Goal: Contribute content: Add original content to the website for others to see

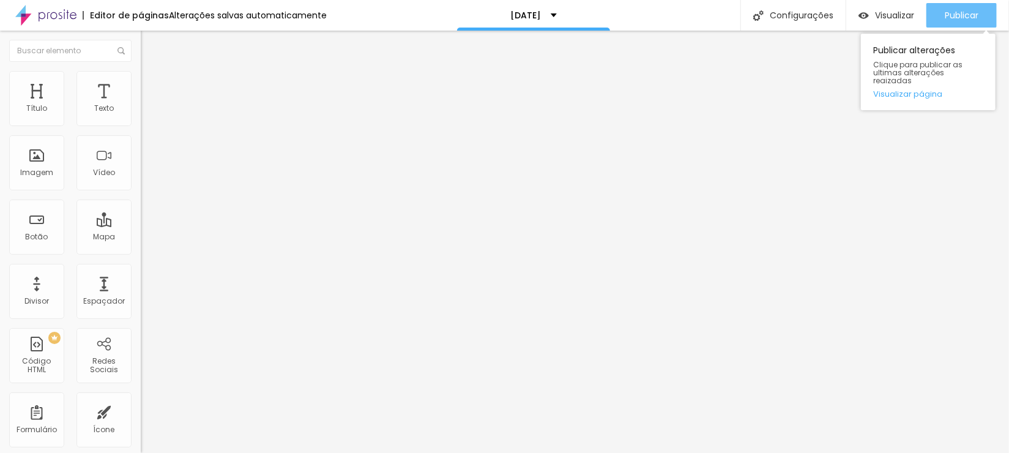
click at [961, 17] on span "Publicar" at bounding box center [962, 15] width 34 height 10
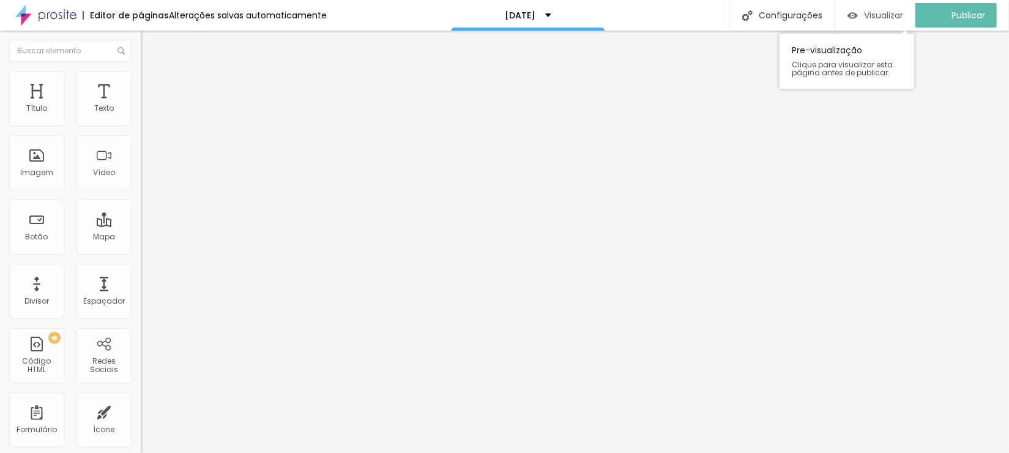
click at [884, 11] on span "Visualizar" at bounding box center [883, 15] width 39 height 10
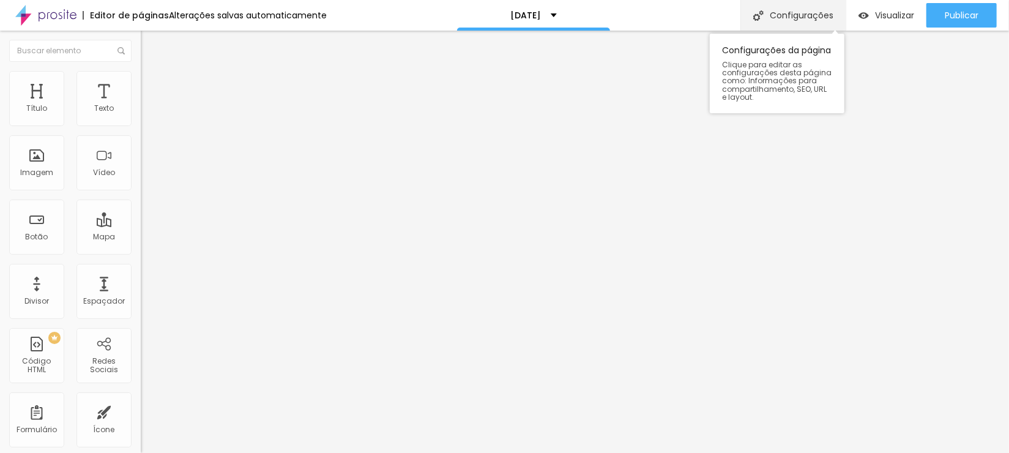
click at [779, 15] on div "Configurações" at bounding box center [793, 15] width 105 height 31
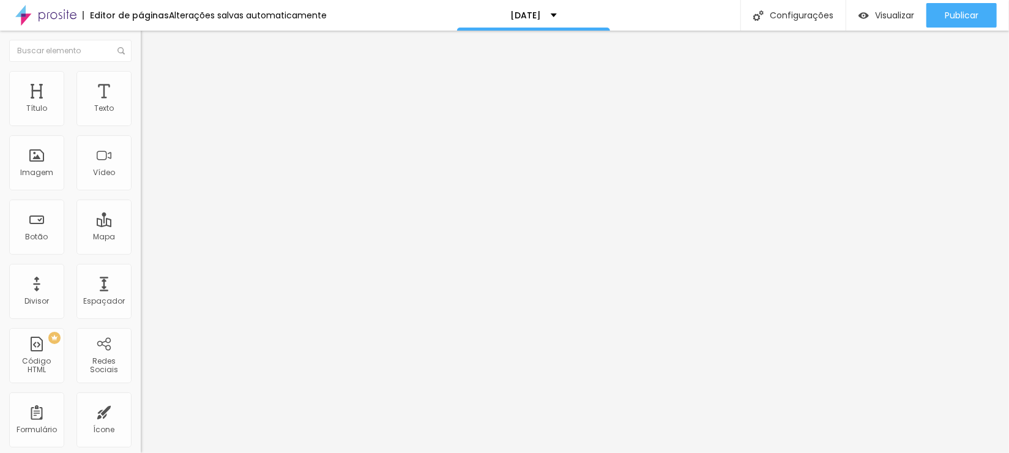
type input "/natal20251"
drag, startPoint x: 695, startPoint y: 405, endPoint x: 695, endPoint y: 394, distance: 11.0
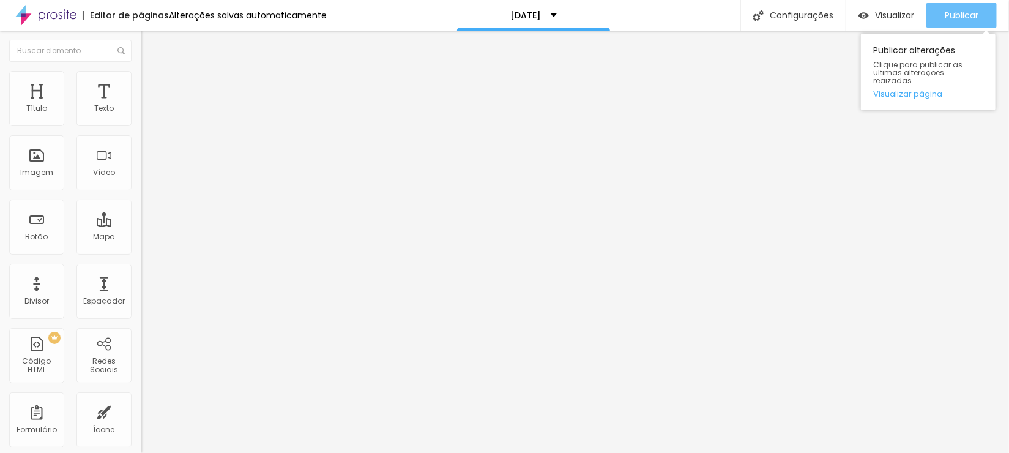
click at [965, 12] on span "Publicar" at bounding box center [962, 15] width 34 height 10
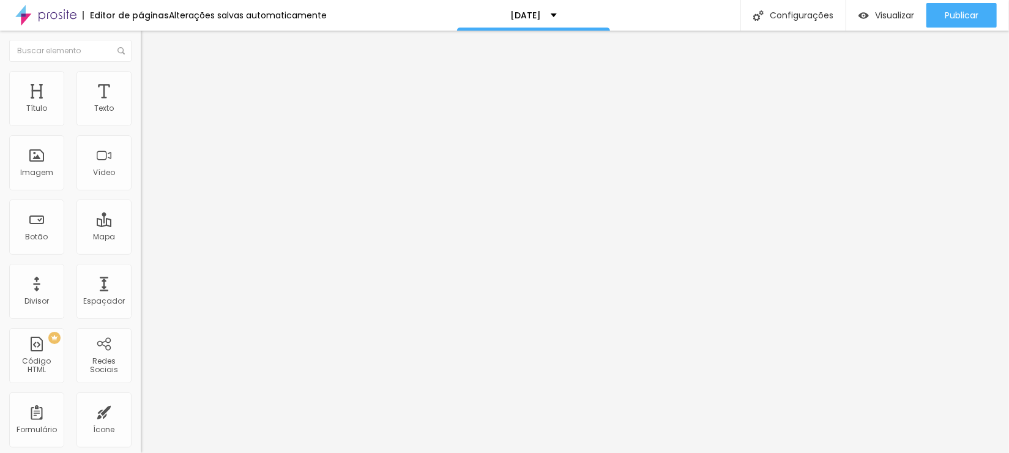
click at [141, 105] on span "Adicionar imagem" at bounding box center [180, 100] width 79 height 10
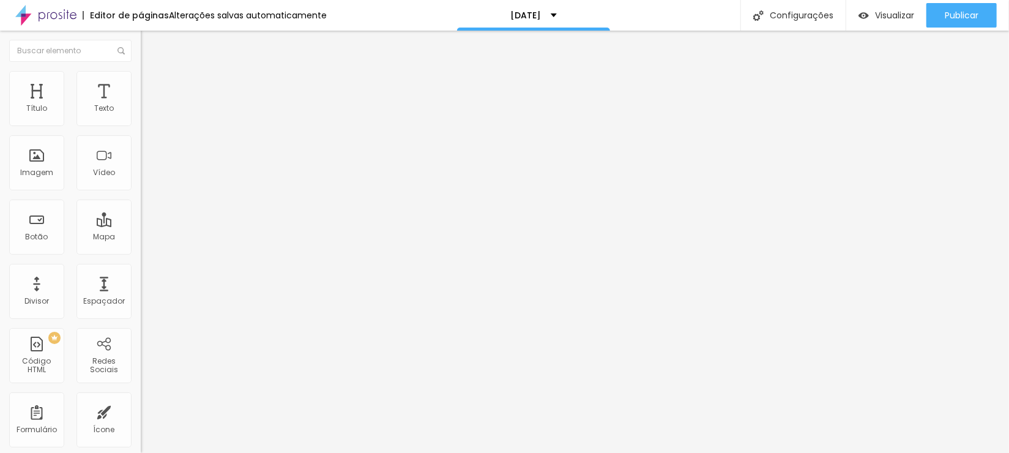
click at [141, 105] on span "Adicionar imagem" at bounding box center [180, 100] width 79 height 10
drag, startPoint x: 13, startPoint y: 37, endPoint x: 37, endPoint y: 62, distance: 33.8
click at [141, 38] on button "Editar Imagem" at bounding box center [211, 45] width 141 height 28
click at [38, 180] on div "Imagem" at bounding box center [36, 162] width 55 height 55
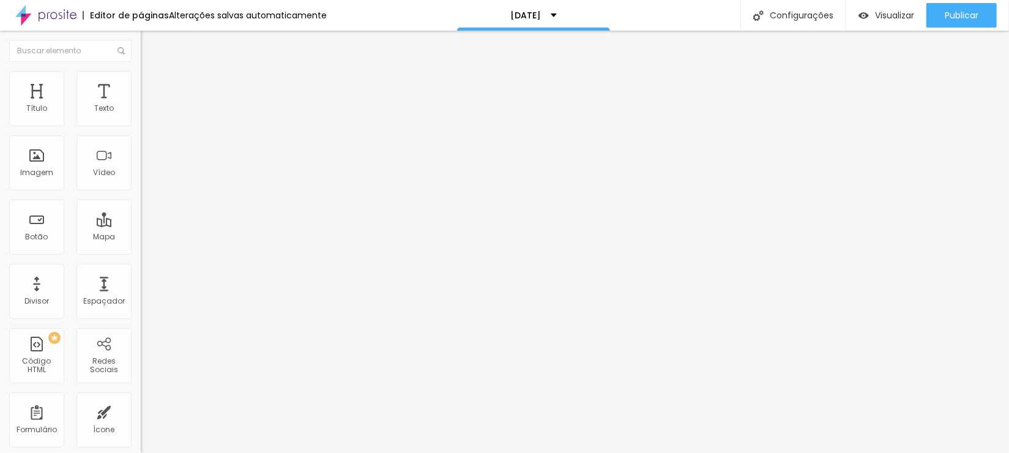
click at [141, 105] on span "Adicionar imagem" at bounding box center [180, 100] width 79 height 10
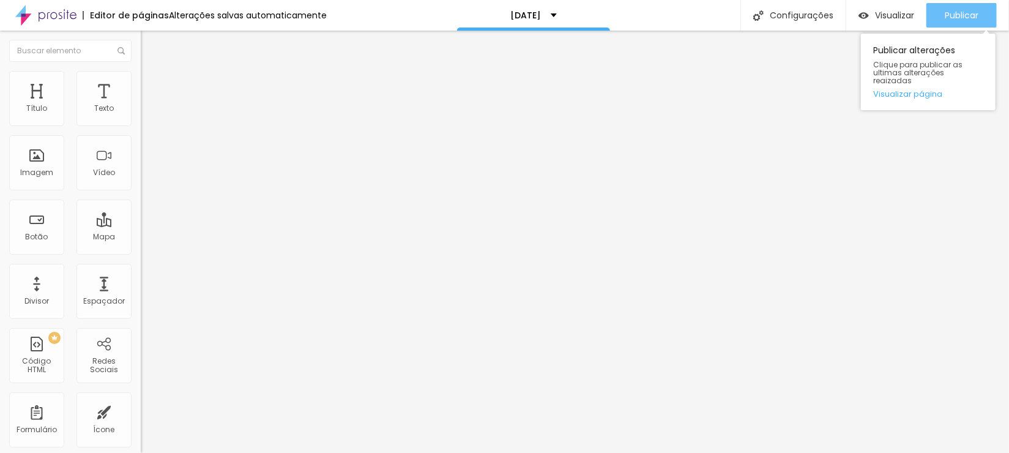
click at [975, 15] on span "Publicar" at bounding box center [962, 15] width 34 height 10
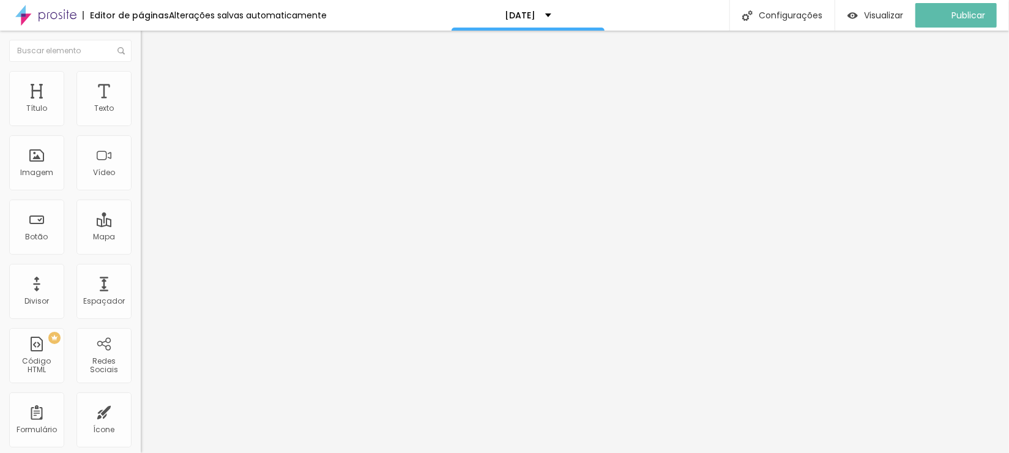
click at [141, 105] on span "Adicionar imagem" at bounding box center [180, 100] width 79 height 10
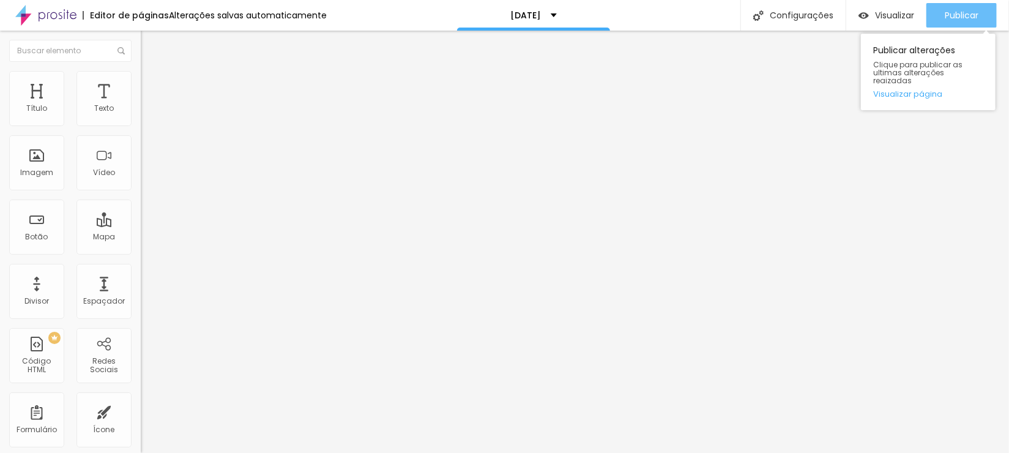
click at [965, 14] on span "Publicar" at bounding box center [962, 15] width 34 height 10
